Goal: Task Accomplishment & Management: Use online tool/utility

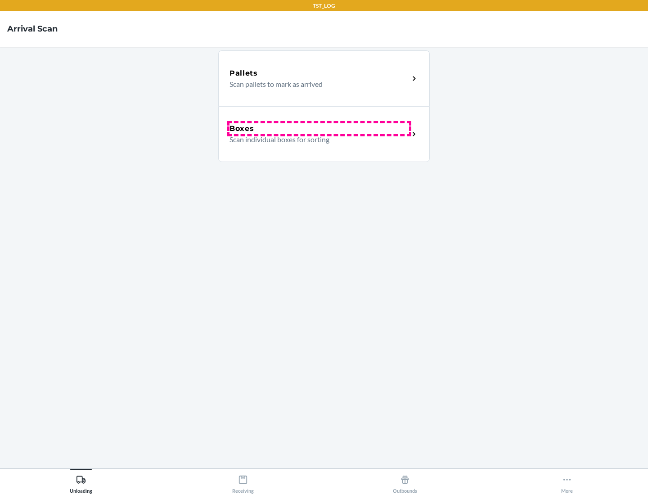
click at [319, 129] on div "Boxes" at bounding box center [320, 128] width 180 height 11
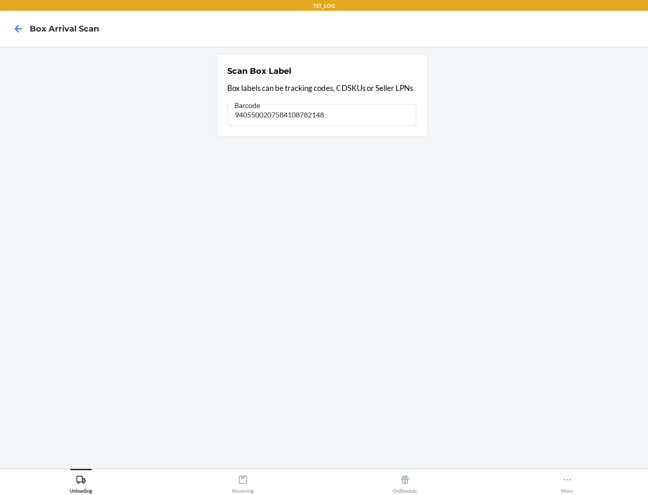
type input "9405500207584108782148"
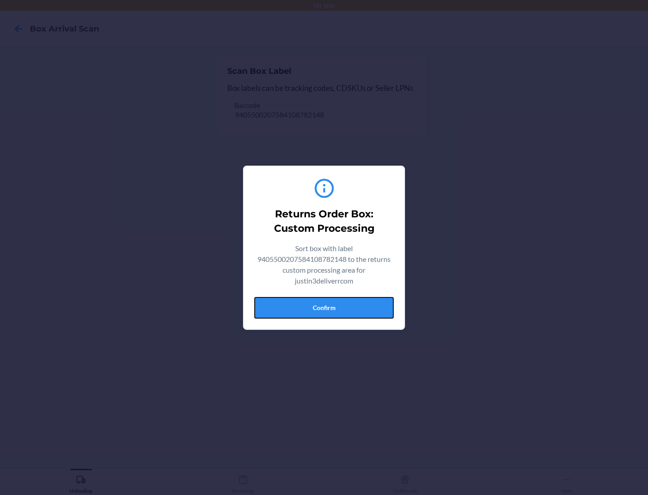
click at [324, 307] on button "Confirm" at bounding box center [324, 308] width 140 height 22
